Goal: Task Accomplishment & Management: Manage account settings

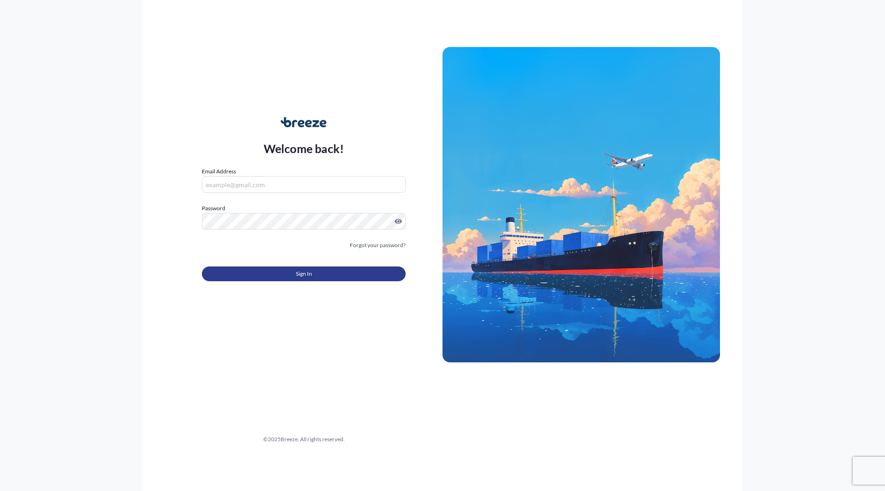
type input "[EMAIL_ADDRESS][DOMAIN_NAME]"
click at [306, 268] on button "Sign In" at bounding box center [304, 274] width 204 height 15
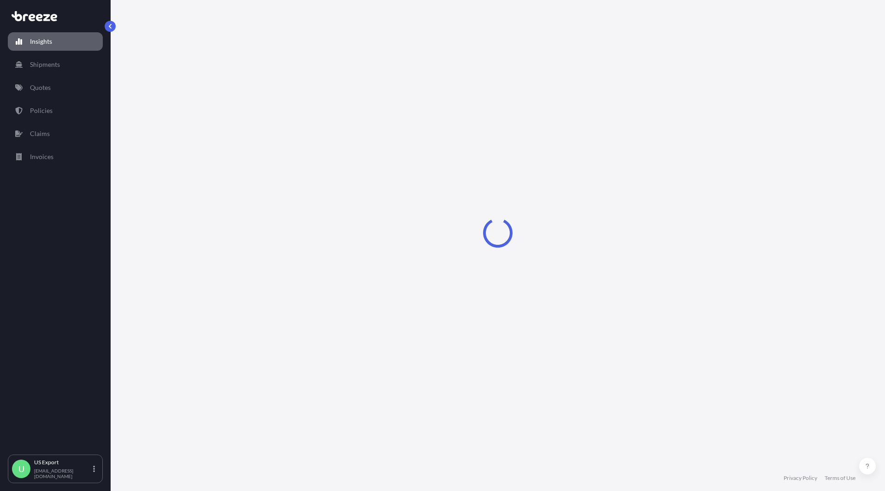
select select "2025"
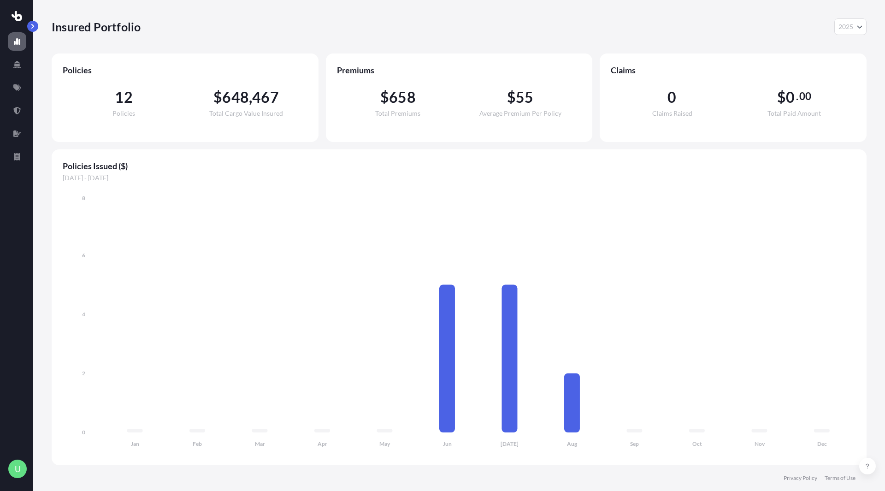
click at [37, 24] on button "button" at bounding box center [32, 26] width 11 height 11
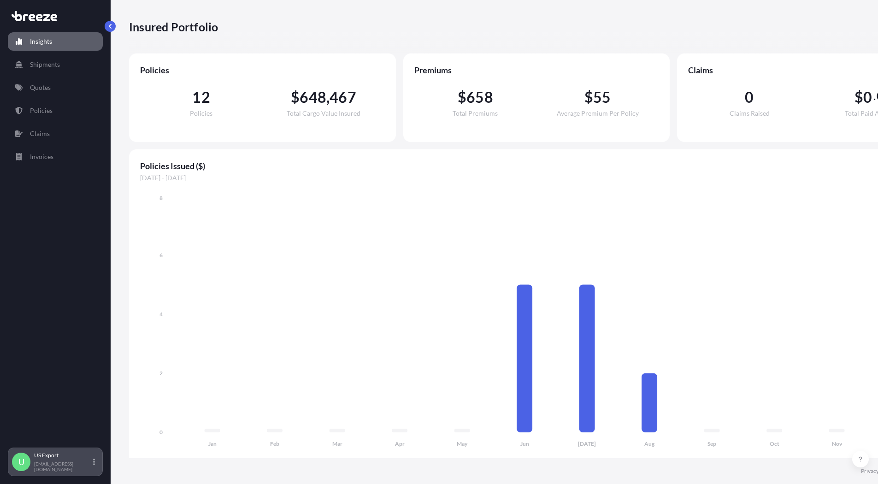
click at [89, 471] on div "U US Export us-export@ilcargo.com" at bounding box center [55, 462] width 87 height 20
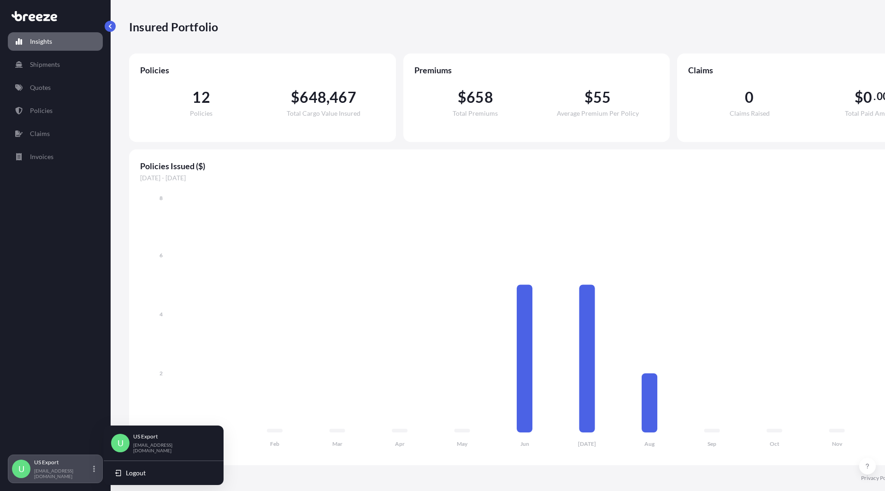
click at [92, 468] on div "U US Export us-export@ilcargo.com" at bounding box center [55, 469] width 87 height 20
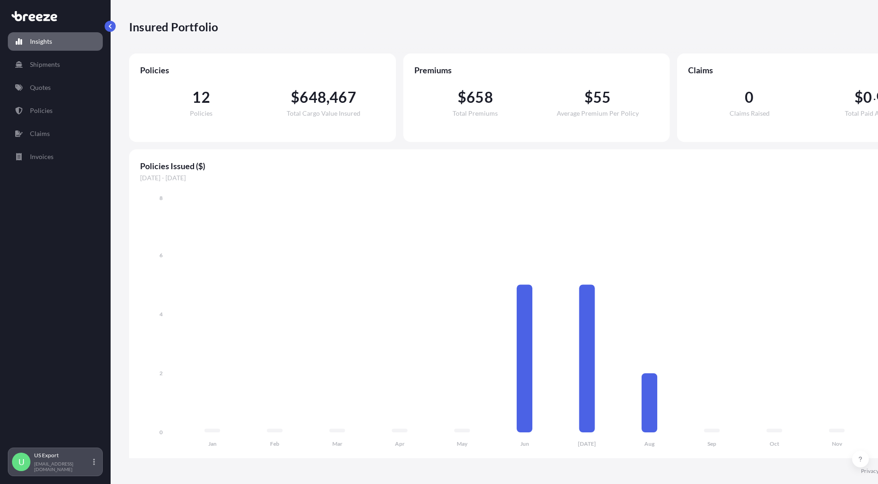
click at [92, 468] on div "U US Export us-export@ilcargo.com" at bounding box center [55, 462] width 87 height 20
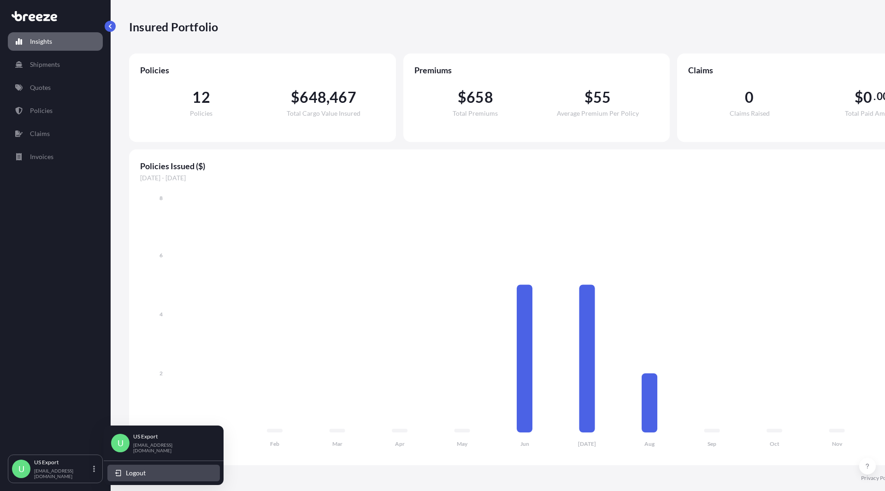
click at [113, 471] on button "Logout" at bounding box center [163, 473] width 113 height 17
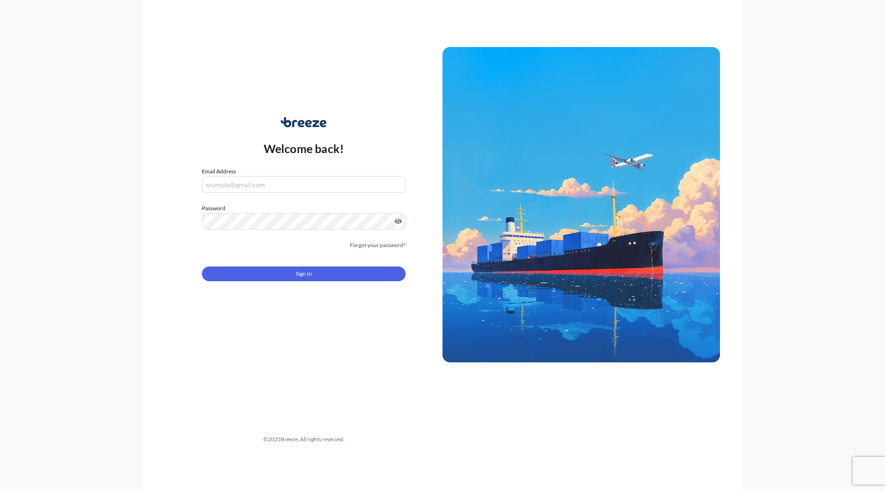
type input "[EMAIL_ADDRESS][DOMAIN_NAME]"
click at [302, 184] on input "[EMAIL_ADDRESS][DOMAIN_NAME]" at bounding box center [304, 184] width 204 height 17
drag, startPoint x: 241, startPoint y: 170, endPoint x: 196, endPoint y: 169, distance: 45.2
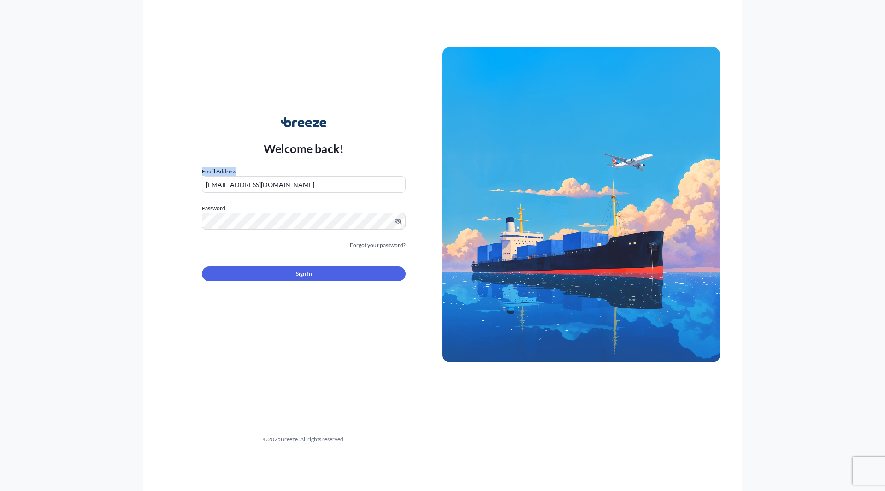
click at [196, 169] on div "Welcome back! Email Address Us-export@ilcargo.com Password Must include: Upper …" at bounding box center [304, 205] width 278 height 212
click at [213, 208] on label "Password" at bounding box center [304, 208] width 204 height 9
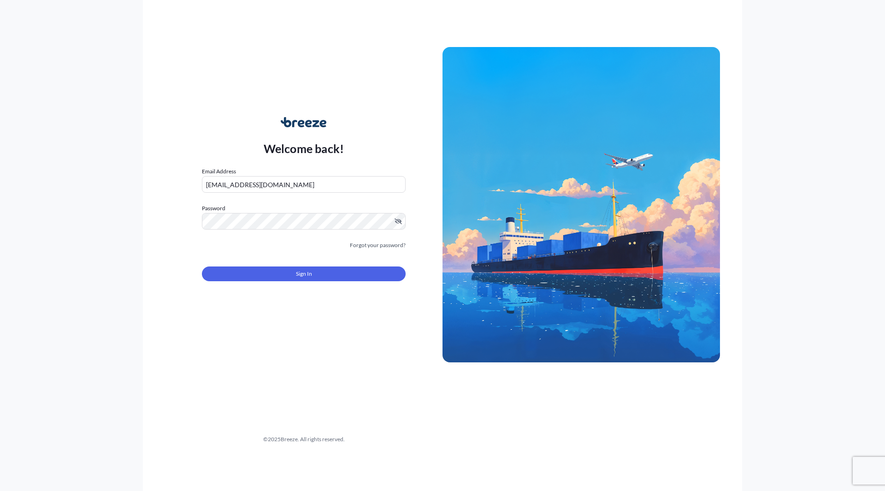
click at [321, 124] on icon at bounding box center [323, 123] width 7 height 7
click at [311, 121] on icon at bounding box center [308, 123] width 7 height 7
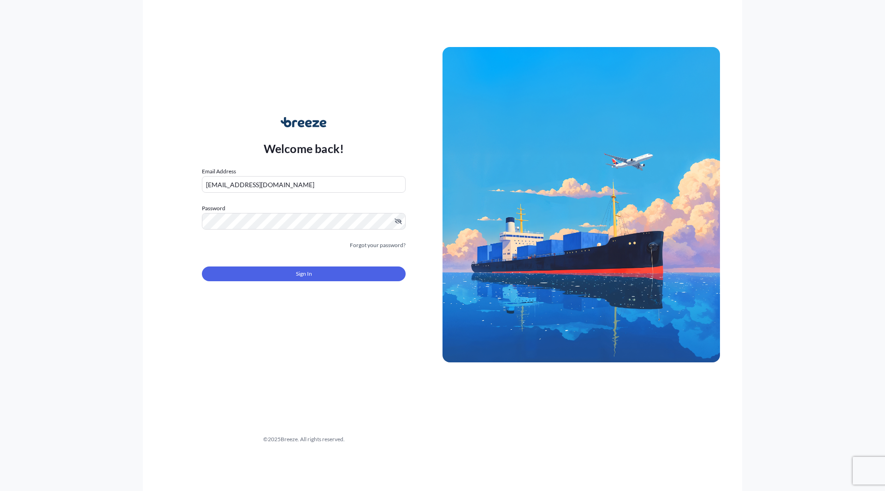
drag, startPoint x: 325, startPoint y: 123, endPoint x: 216, endPoint y: 124, distance: 108.8
click at [230, 124] on div "Welcome back! Email Address Us-export@ilcargo.com Password Must include: Upper …" at bounding box center [304, 205] width 278 height 212
click at [284, 270] on button "Sign In" at bounding box center [304, 274] width 204 height 15
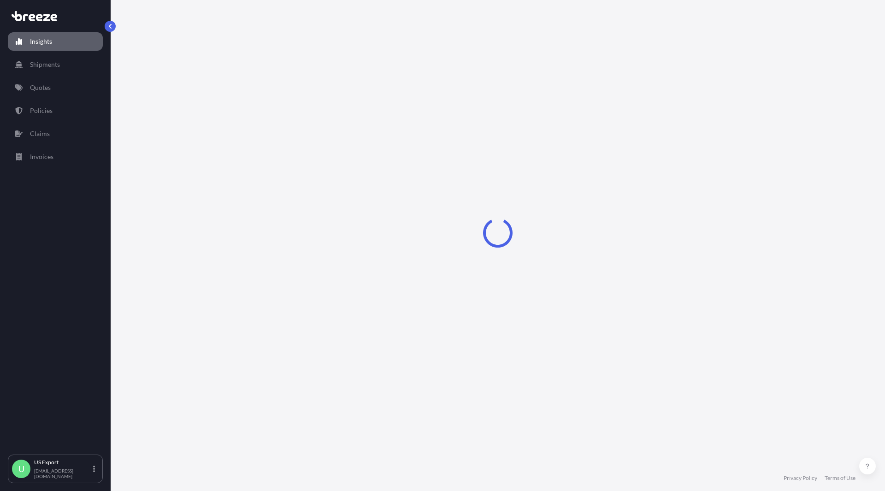
select select "2025"
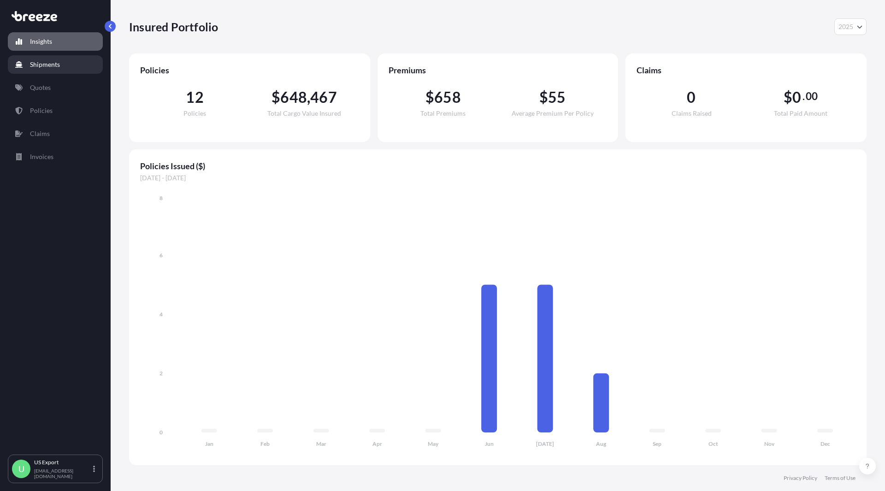
click at [47, 69] on link "Shipments" at bounding box center [55, 64] width 95 height 18
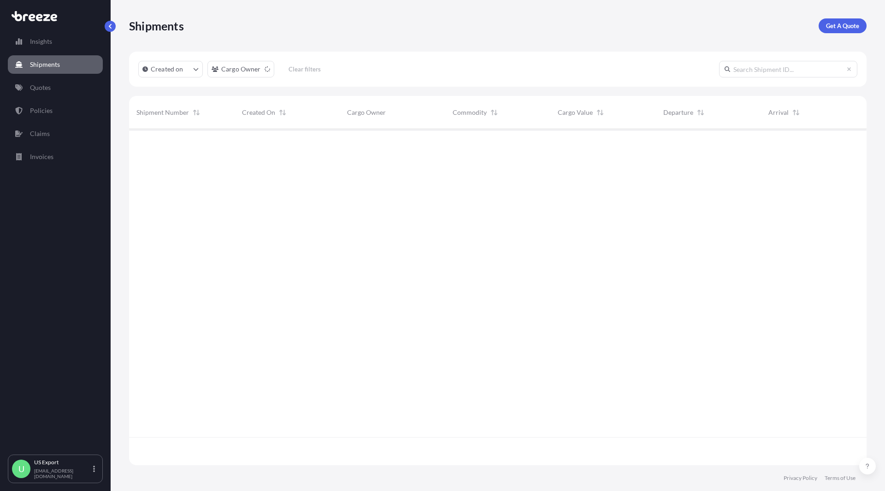
scroll to position [362, 731]
click at [183, 65] on p "Created on" at bounding box center [167, 69] width 33 height 9
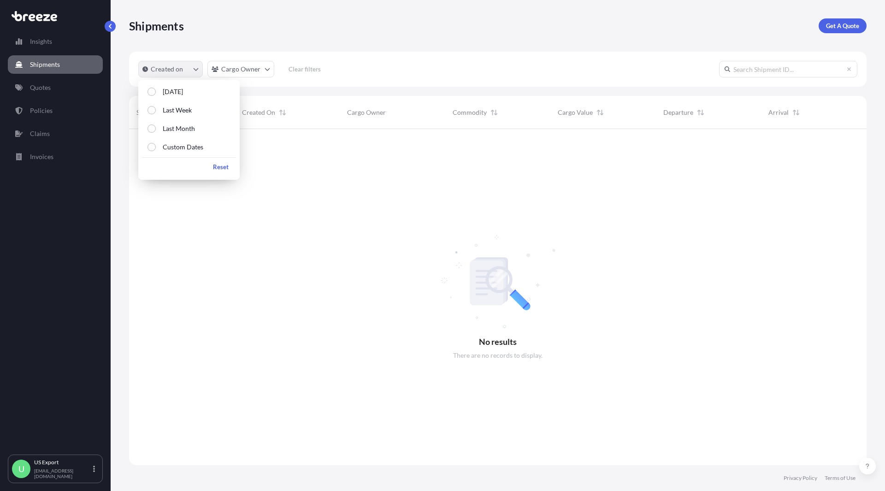
click at [185, 65] on button "Created on" at bounding box center [170, 69] width 65 height 17
click at [244, 64] on html "Insights Shipments Quotes Policies Claims Invoices U US Export us-export@ilcarg…" at bounding box center [442, 245] width 885 height 491
drag, startPoint x: 493, startPoint y: 275, endPoint x: 278, endPoint y: 203, distance: 226.5
click at [491, 275] on div at bounding box center [498, 297] width 738 height 336
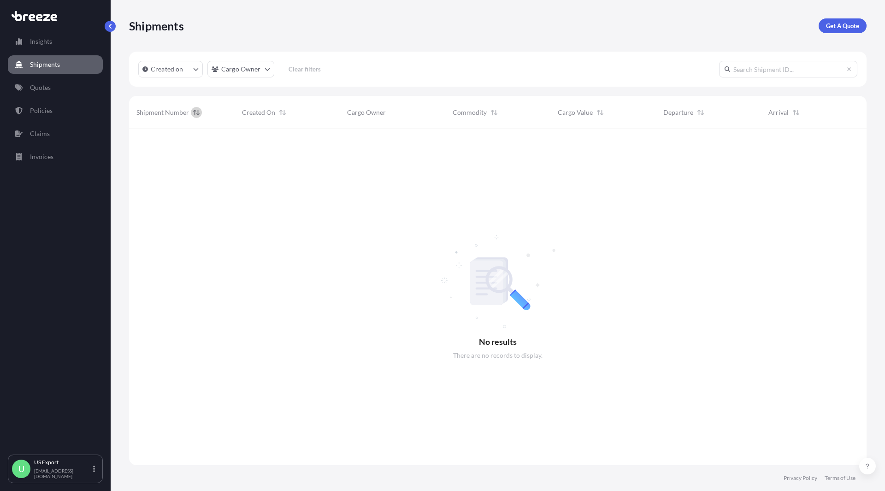
click at [193, 113] on icon "Sort" at bounding box center [196, 112] width 6 height 6
click at [179, 59] on div "Created on Cargo Owner Clear filters" at bounding box center [498, 69] width 738 height 35
click at [179, 67] on p "Created on" at bounding box center [167, 69] width 33 height 9
drag, startPoint x: 173, startPoint y: 198, endPoint x: 98, endPoint y: 139, distance: 95.2
click at [170, 197] on div at bounding box center [498, 297] width 738 height 336
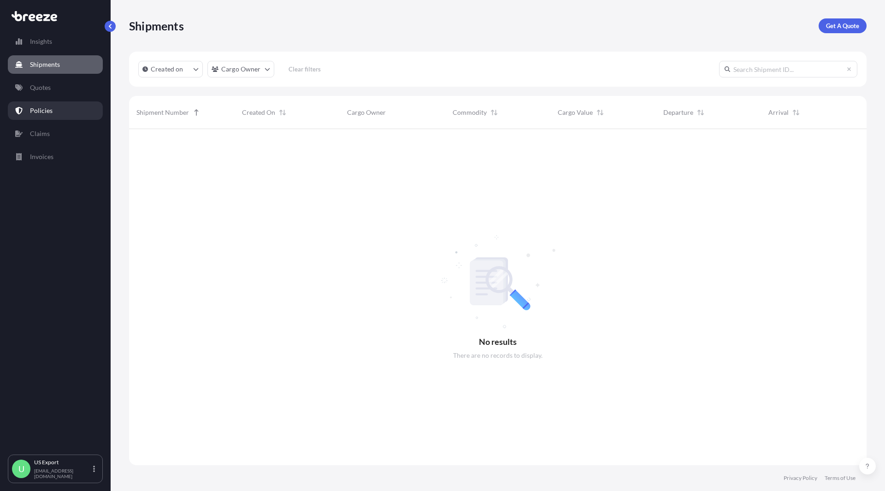
click at [49, 107] on p "Policies" at bounding box center [41, 110] width 23 height 9
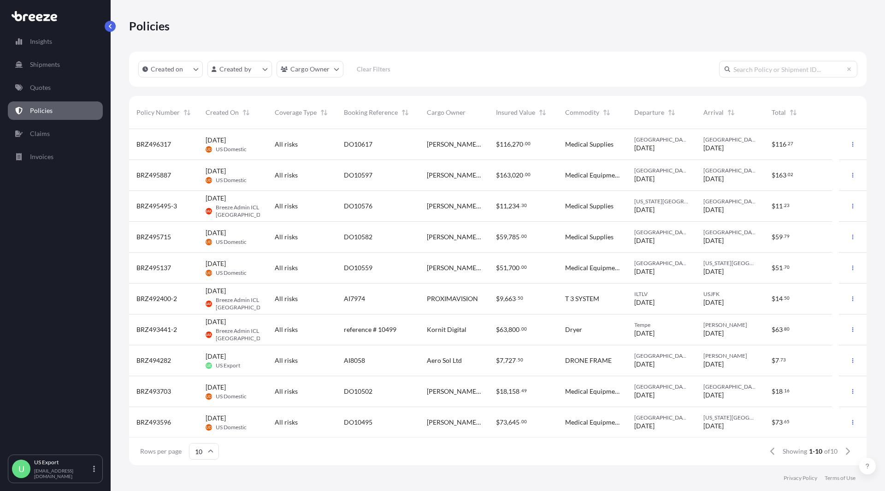
scroll to position [1, 0]
click at [293, 356] on span "All risks" at bounding box center [286, 359] width 23 height 9
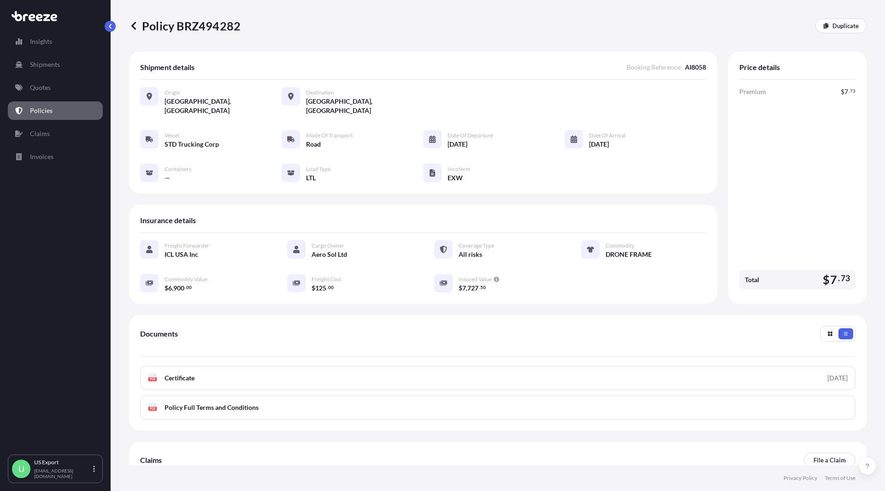
scroll to position [46, 0]
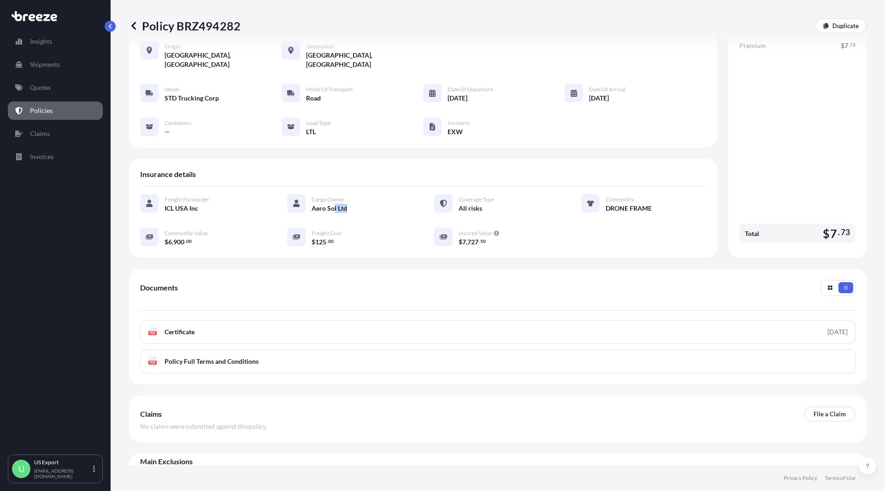
drag, startPoint x: 345, startPoint y: 199, endPoint x: 323, endPoint y: 201, distance: 22.7
click at [323, 203] on div "Aero Sol Ltd" at bounding box center [362, 208] width 101 height 10
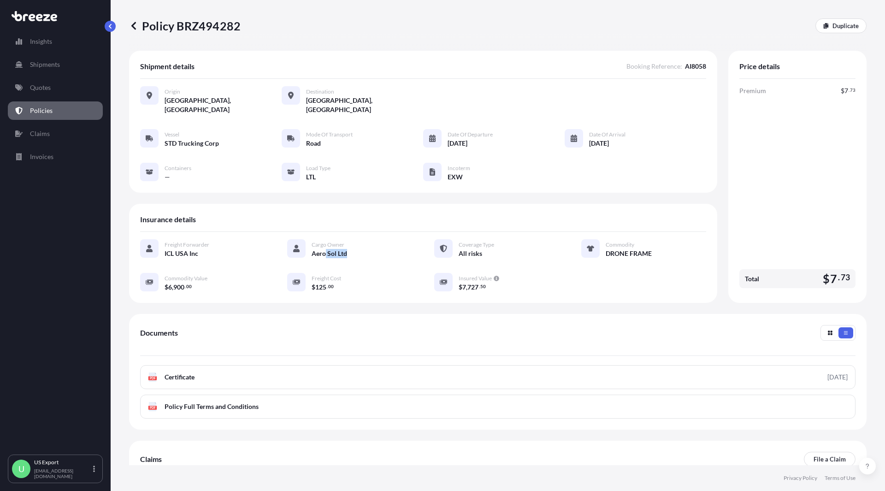
scroll to position [0, 0]
click at [227, 106] on div "Origin Queens County, United States Destination Clifton, United States Vessel S…" at bounding box center [423, 140] width 566 height 120
click at [225, 101] on span "Queens County, United States" at bounding box center [223, 106] width 117 height 18
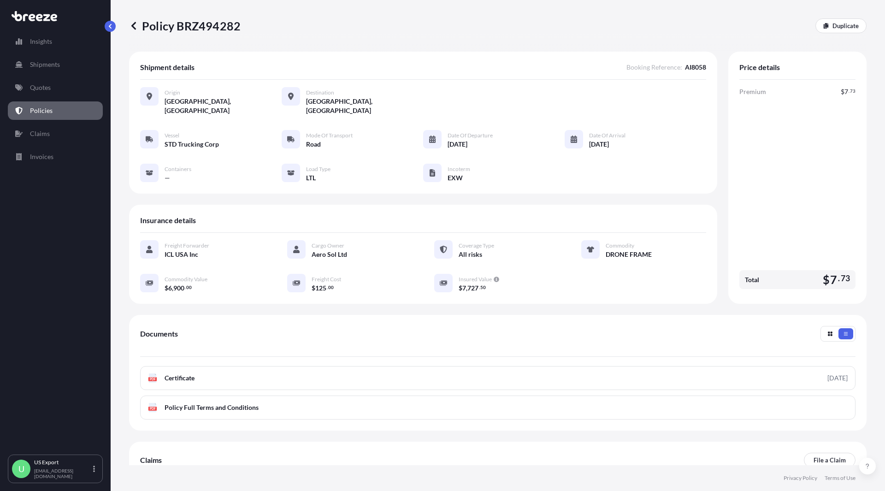
click at [685, 64] on span "AI8058" at bounding box center [695, 67] width 21 height 9
copy span "AI8058"
click at [418, 19] on div "Policy BRZ494282 Duplicate" at bounding box center [498, 25] width 738 height 15
